Goal: Find contact information: Obtain details needed to contact an individual or organization

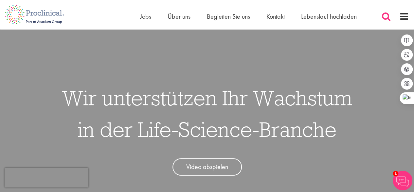
click at [386, 19] on span at bounding box center [386, 16] width 10 height 10
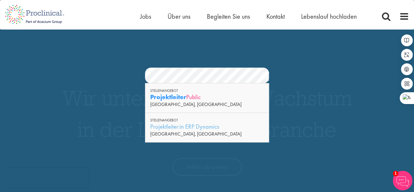
click at [185, 99] on font "Projektleiter" at bounding box center [168, 97] width 36 height 8
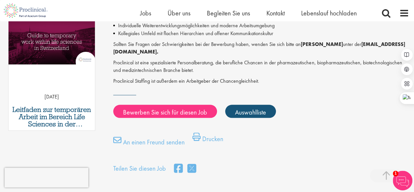
scroll to position [323, 0]
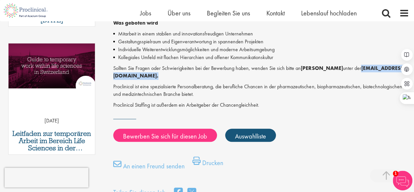
drag, startPoint x: 114, startPoint y: 76, endPoint x: 186, endPoint y: 76, distance: 72.4
click at [186, 76] on p "Sollten Sie Fragen oder Schwierigkeiten bei der Bewerbung haben, wenden Sie sic…" at bounding box center [261, 72] width 296 height 15
copy font "n.ergiydiren@proclinical.com."
drag, startPoint x: 313, startPoint y: 69, endPoint x: 336, endPoint y: 70, distance: 22.6
click at [336, 70] on font "[PERSON_NAME]" at bounding box center [322, 68] width 42 height 7
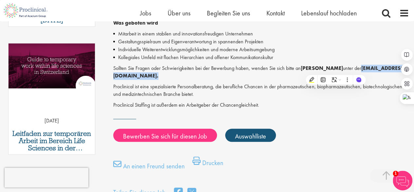
copy font "rgiydiren"
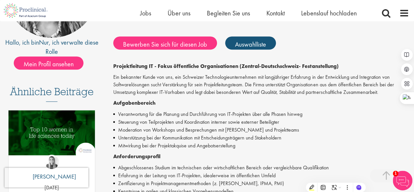
scroll to position [0, 0]
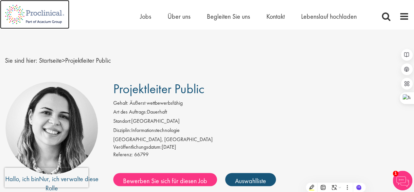
click at [54, 17] on img at bounding box center [34, 14] width 69 height 29
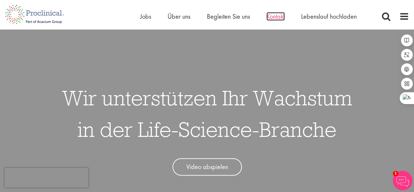
click at [281, 15] on font "Kontakt" at bounding box center [276, 16] width 18 height 9
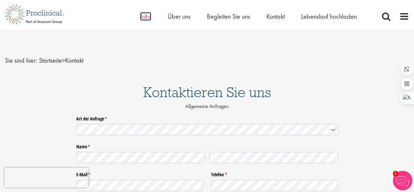
click at [148, 17] on font "Jobs" at bounding box center [145, 16] width 11 height 9
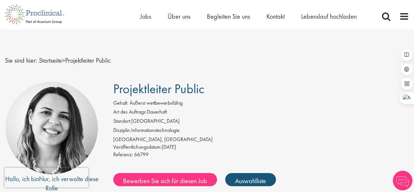
drag, startPoint x: 155, startPoint y: 131, endPoint x: 203, endPoint y: 25, distance: 116.4
